Goal: Communication & Community: Ask a question

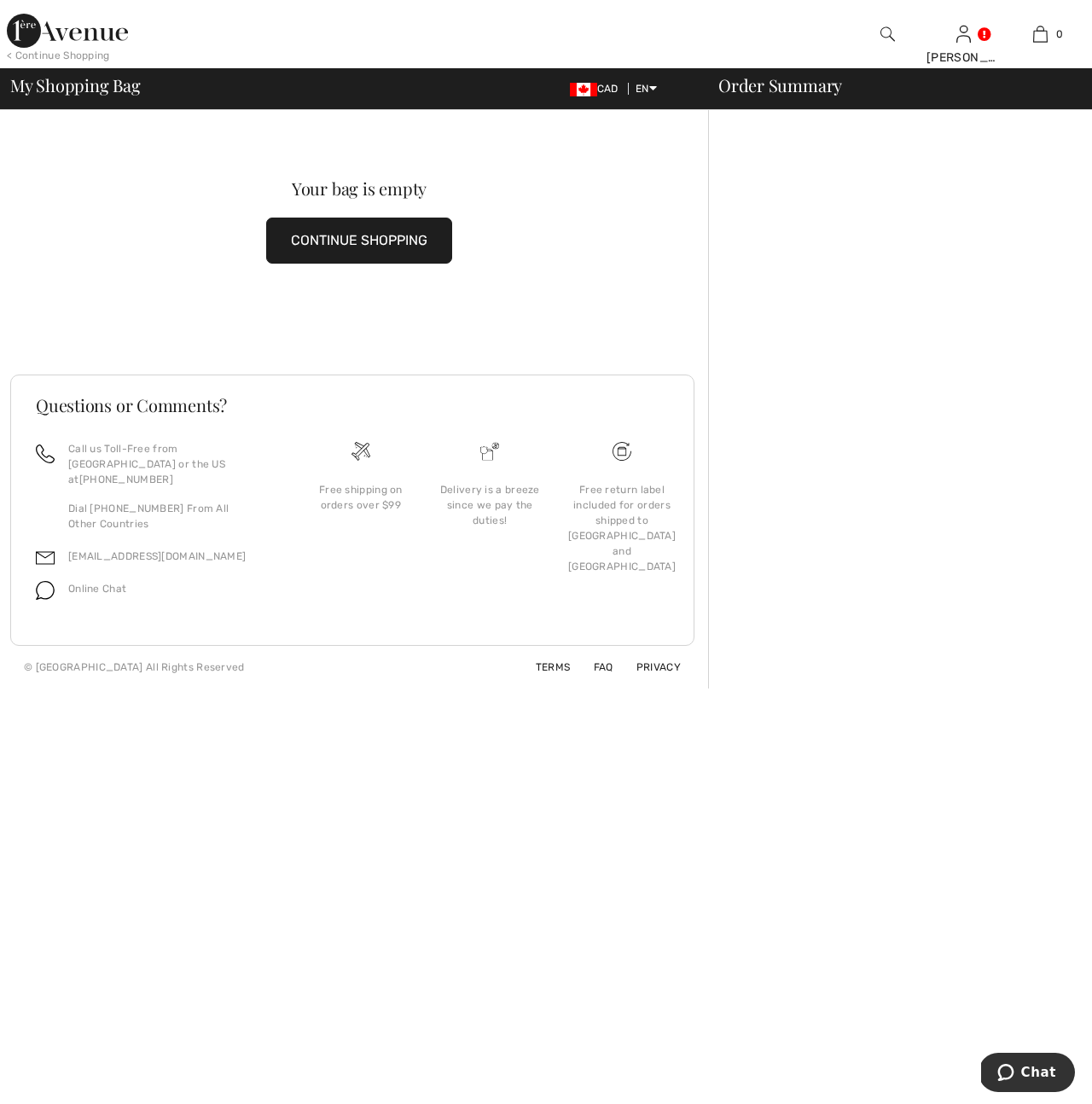
click at [92, 581] on p "Online Chat" at bounding box center [97, 588] width 58 height 15
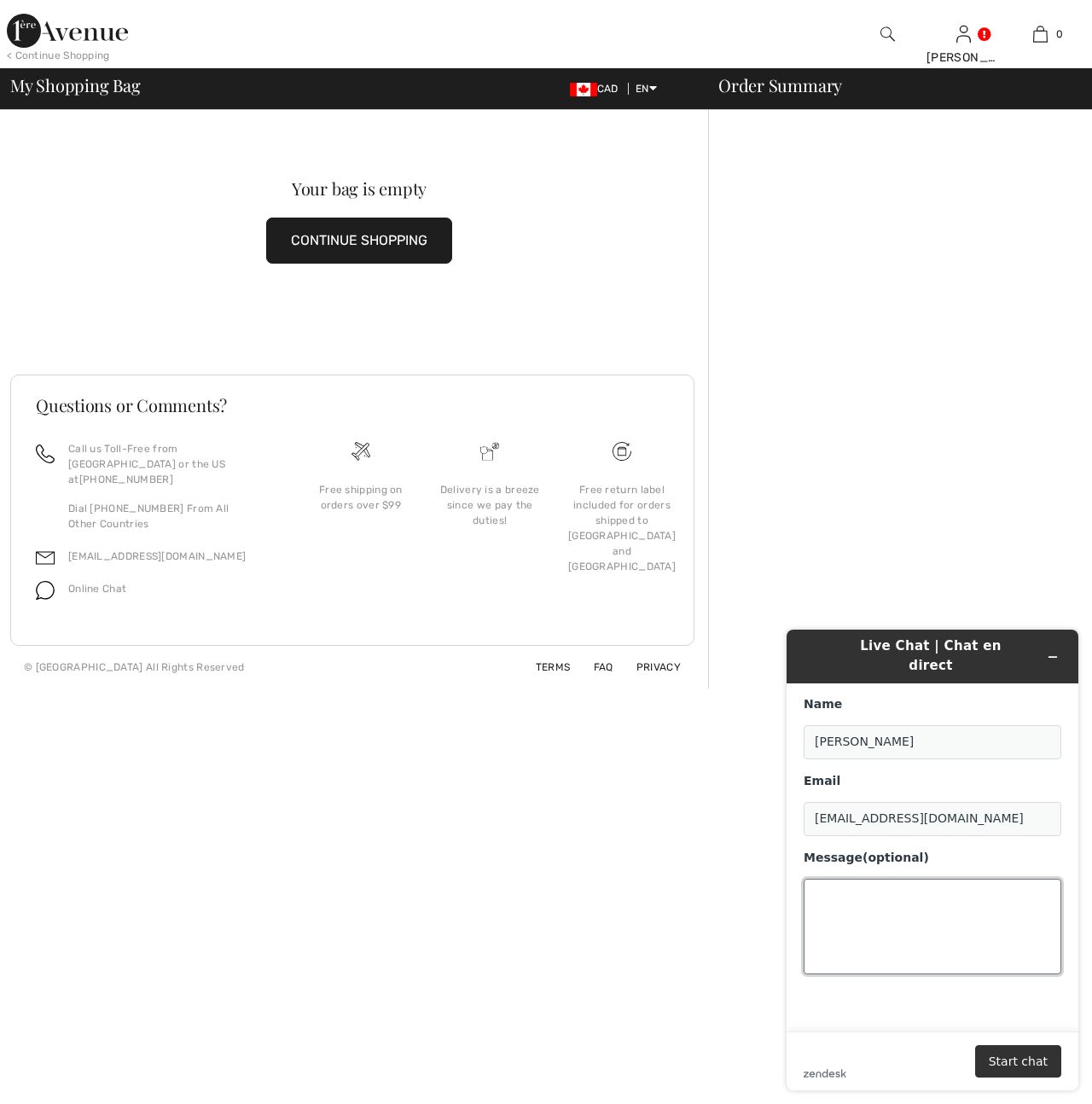
click at [831, 879] on textarea "Message (optional)" at bounding box center [933, 926] width 257 height 95
click at [822, 929] on textarea "Could you please let me know if my items are in stock. I did not receive the us…" at bounding box center [933, 926] width 257 height 95
paste textarea "Order #: 250912-1395394 Received: [DATE] 17:31 Order status: In progress"
click at [918, 903] on textarea "Could you please let me know if my items are in stock. I did not receive the us…" at bounding box center [933, 926] width 257 height 95
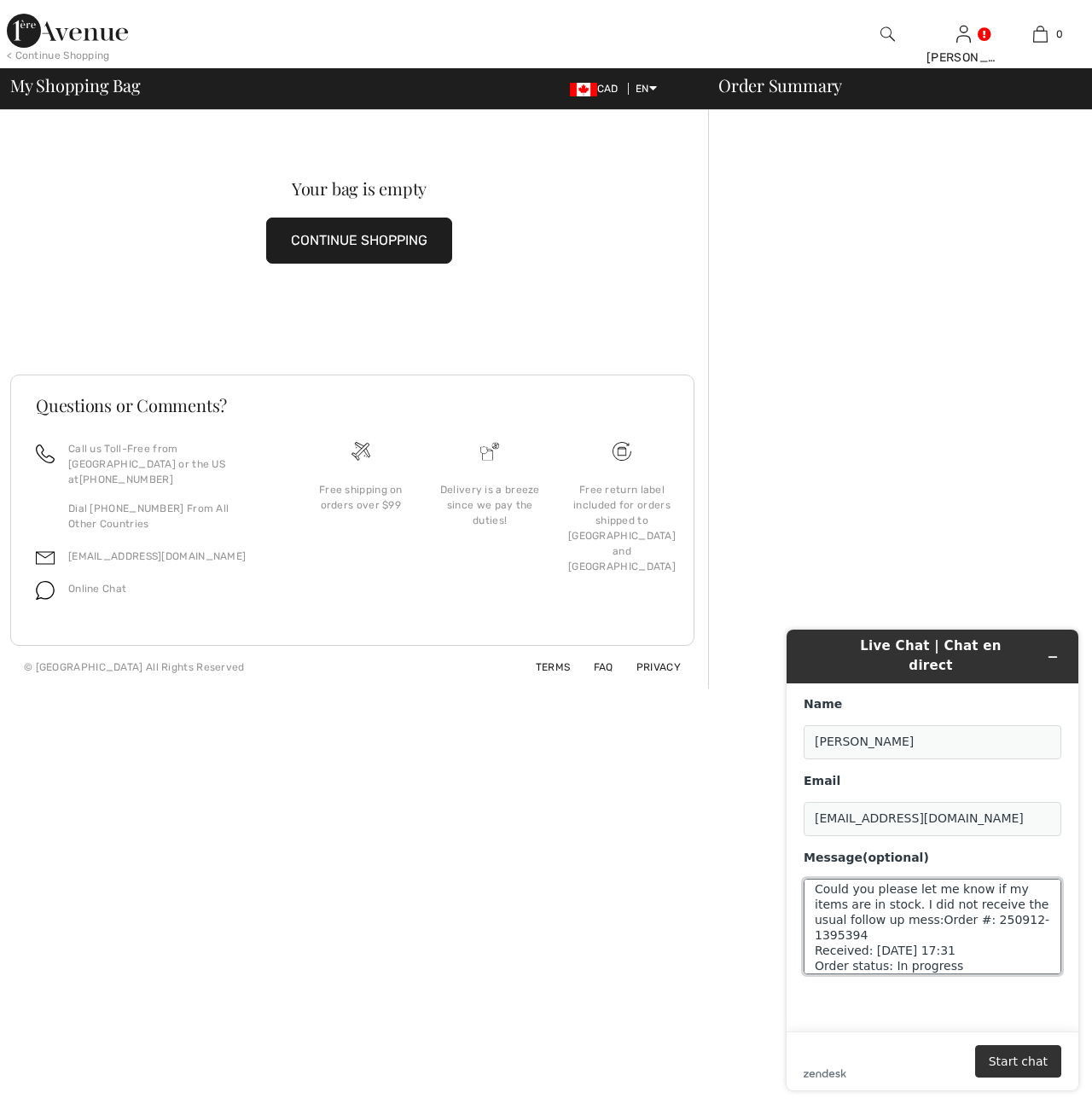
scroll to position [0, 0]
click at [887, 895] on textarea "Could you please let me know if my items are in stock.:Order #: 250912-1395394 …" at bounding box center [933, 926] width 257 height 95
type textarea "Could you please let me know if my items are in stock.: Order #: 250912-1395394…"
click at [1001, 1059] on button "Start chat" at bounding box center [1018, 1062] width 86 height 32
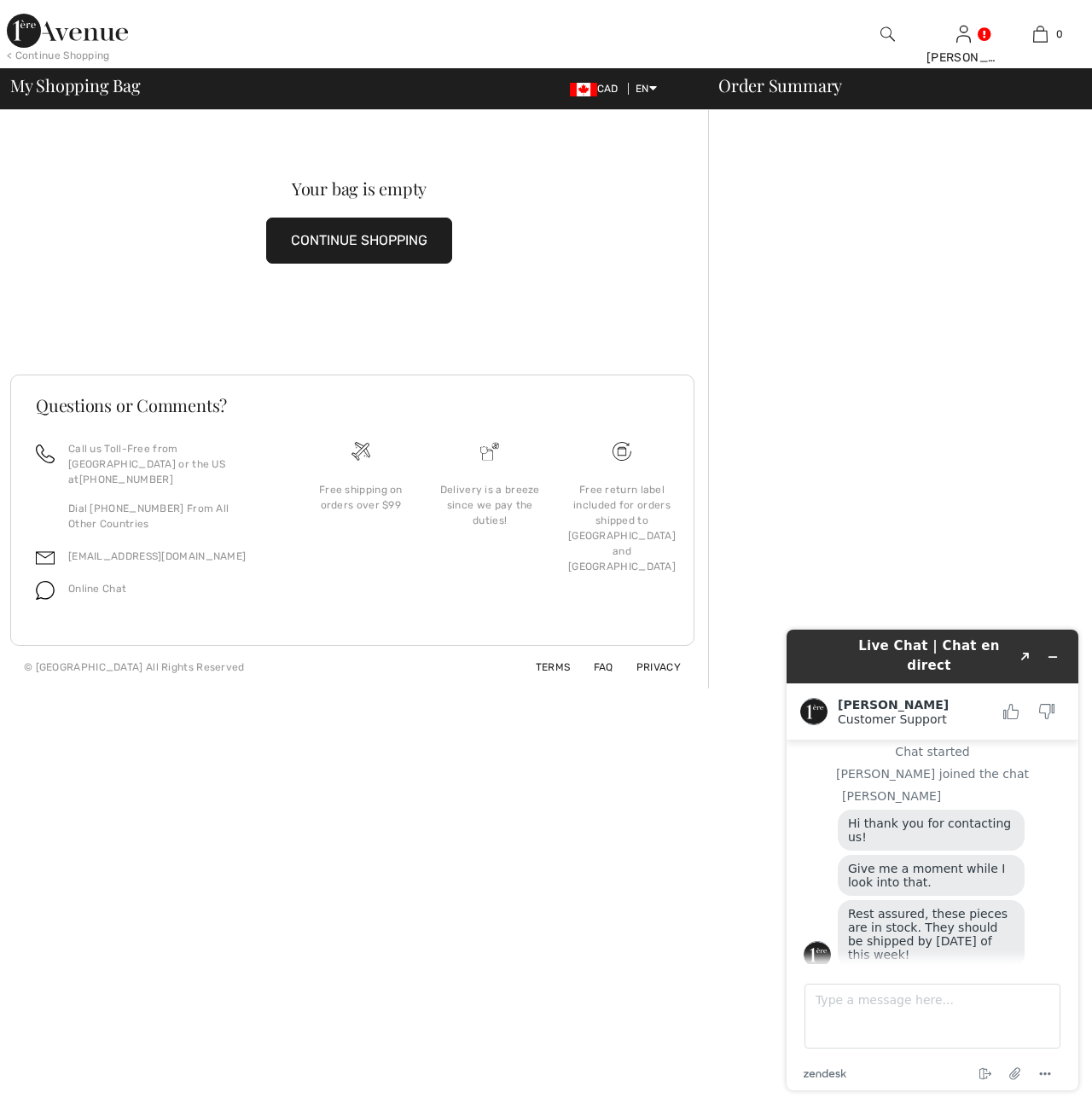
scroll to position [95, 0]
click at [824, 1001] on textarea "Type a message here..." at bounding box center [933, 1015] width 256 height 65
type textarea "Thank you."
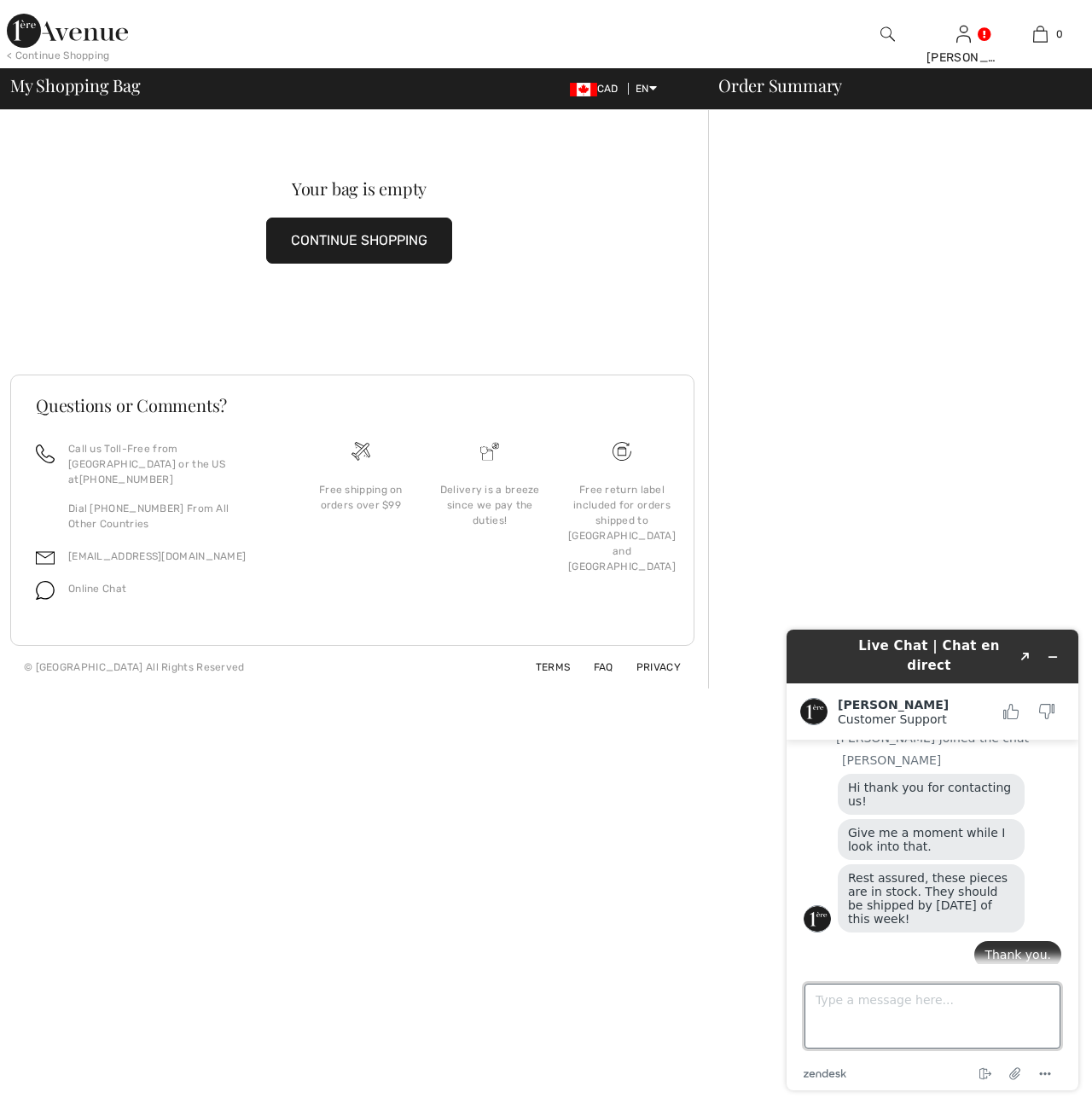
scroll to position [131, 0]
click at [1047, 651] on icon "Minimize widget" at bounding box center [1052, 657] width 12 height 12
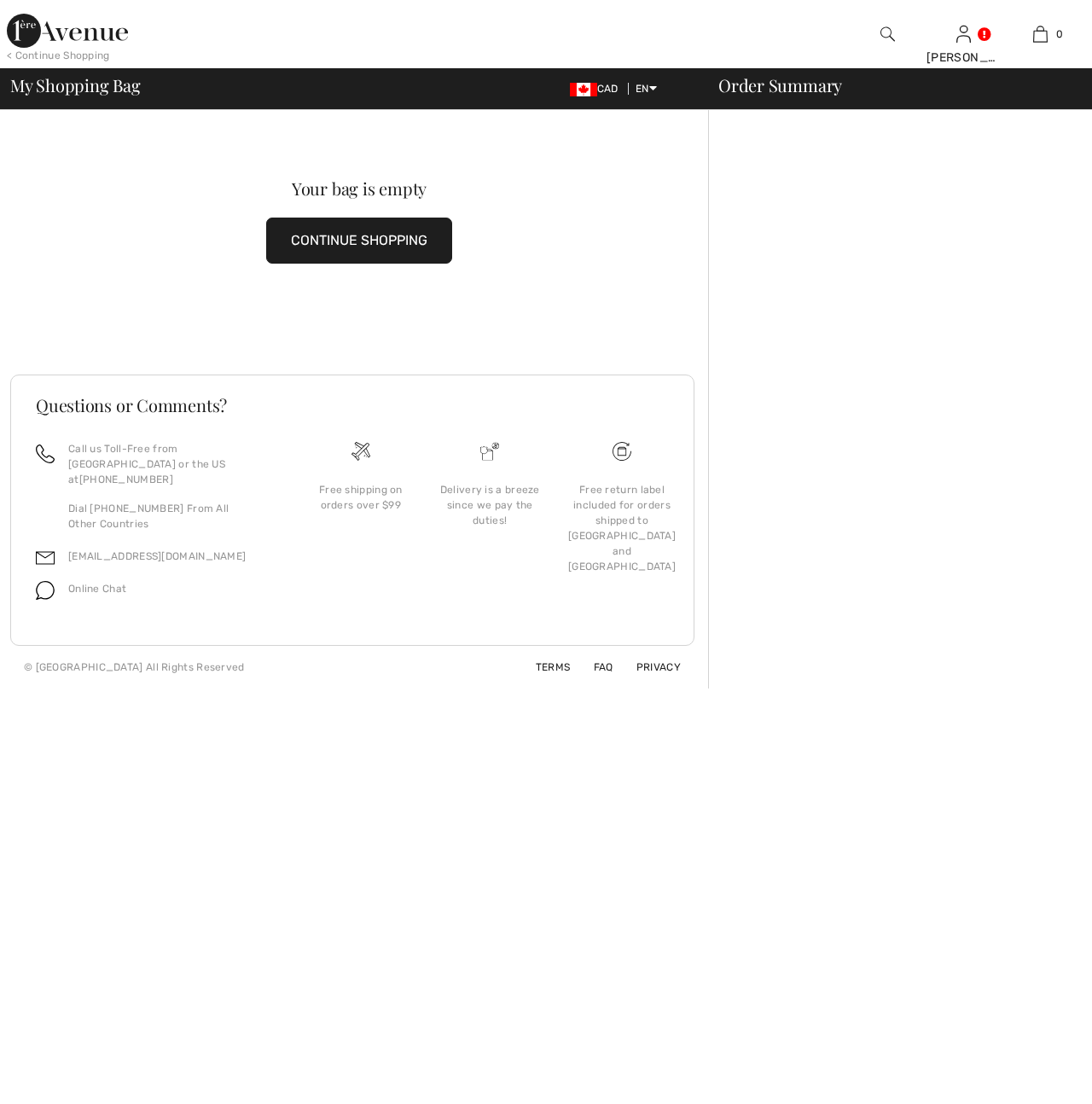
drag, startPoint x: 92, startPoint y: 574, endPoint x: 391, endPoint y: 561, distance: 299.3
click at [94, 583] on span "Online Chat" at bounding box center [97, 588] width 58 height 12
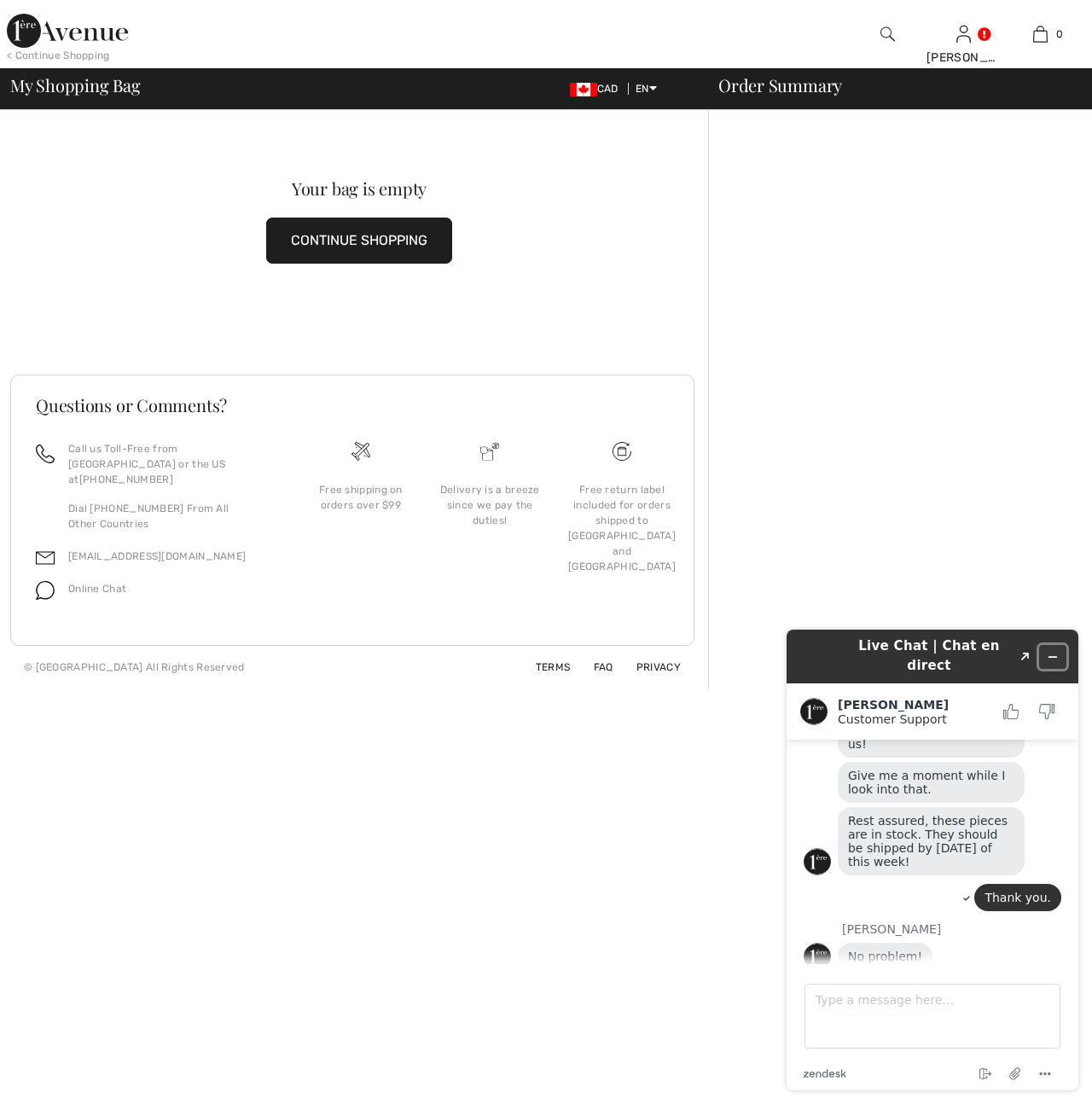
click at [1053, 651] on icon "Minimize widget" at bounding box center [1052, 657] width 12 height 12
